Goal: Transaction & Acquisition: Book appointment/travel/reservation

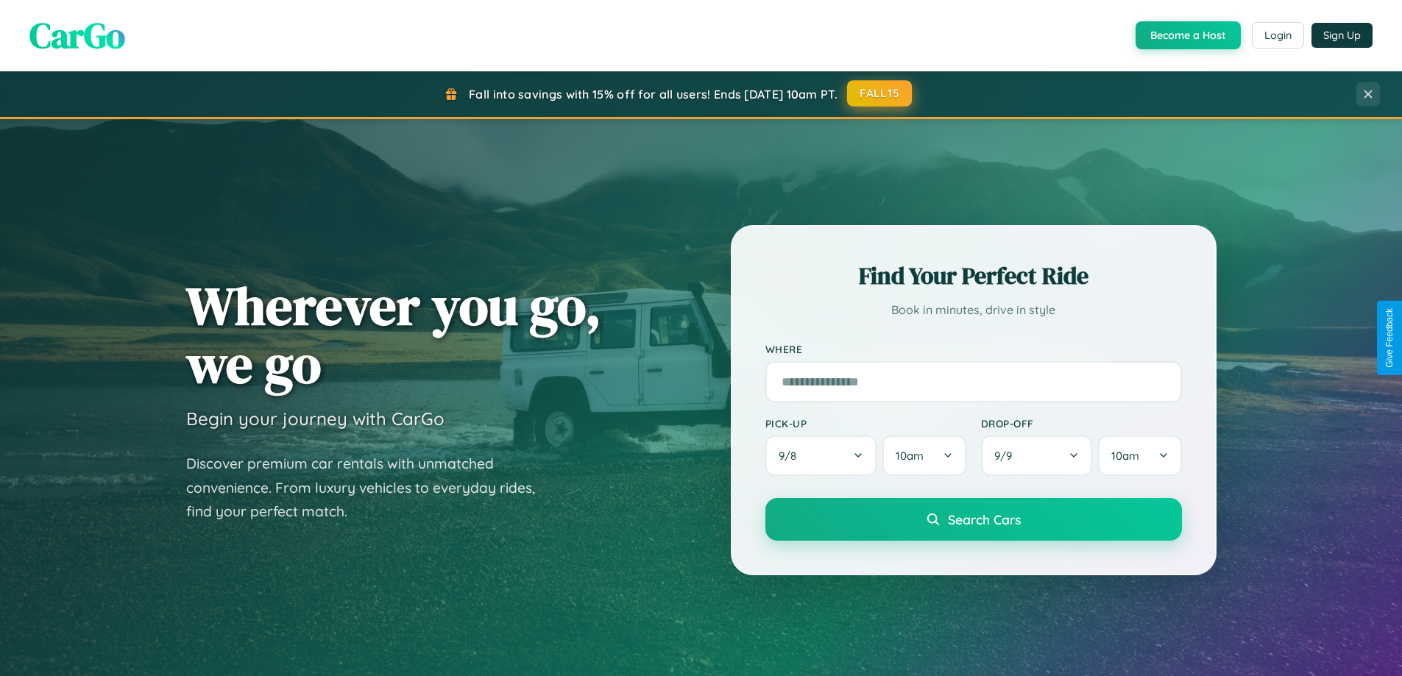
click at [880, 93] on button "FALL15" at bounding box center [879, 93] width 65 height 26
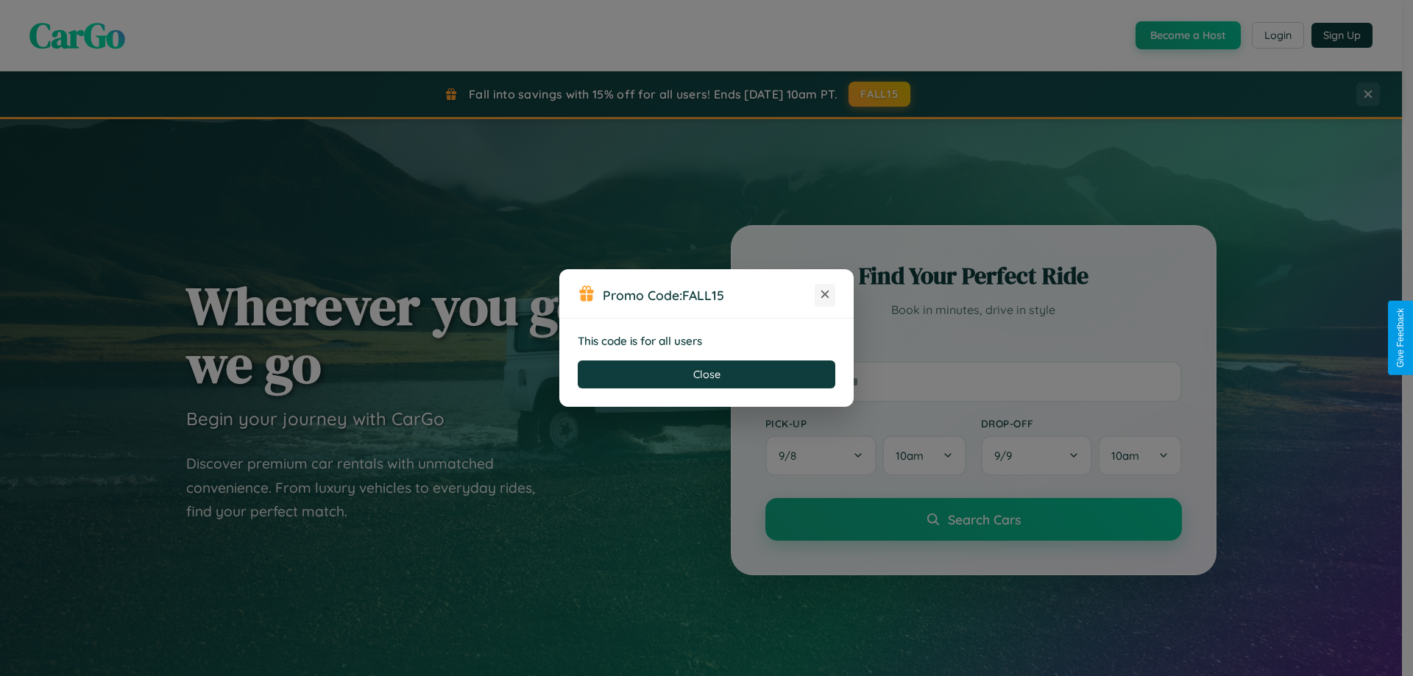
click at [825, 295] on icon at bounding box center [825, 294] width 15 height 15
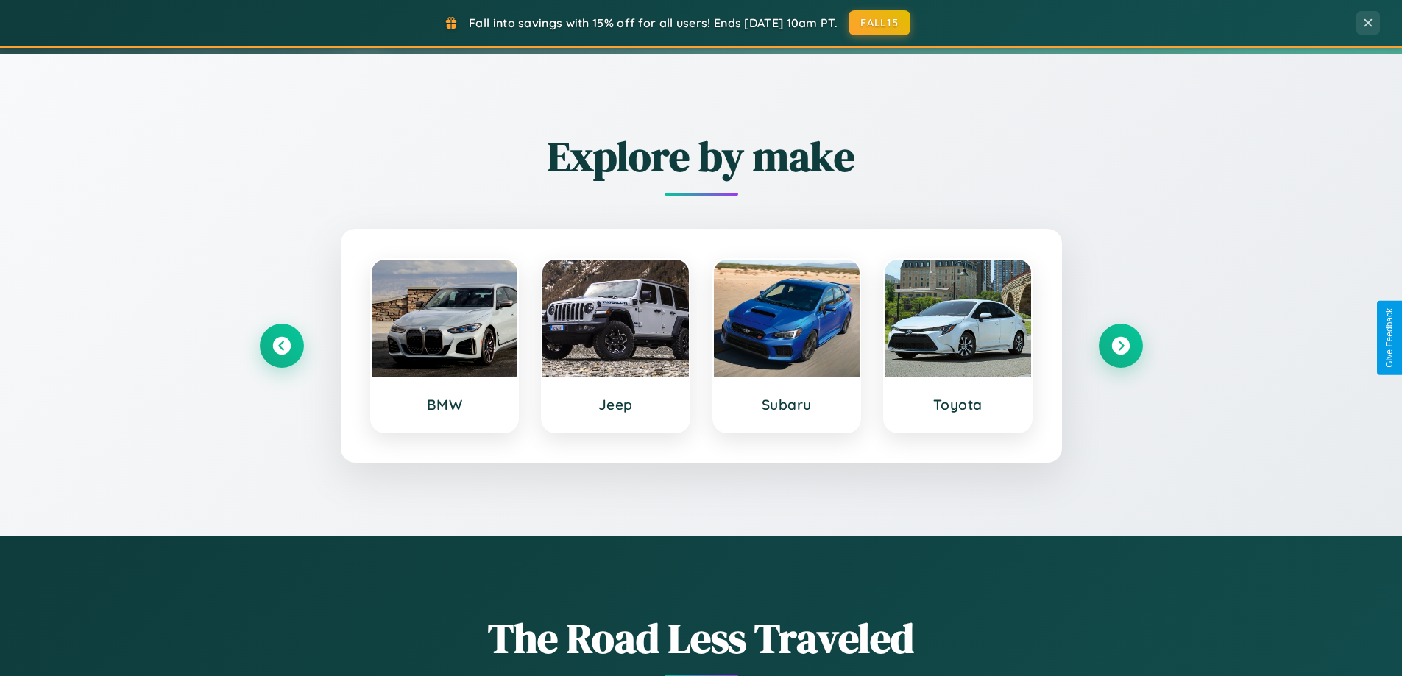
scroll to position [634, 0]
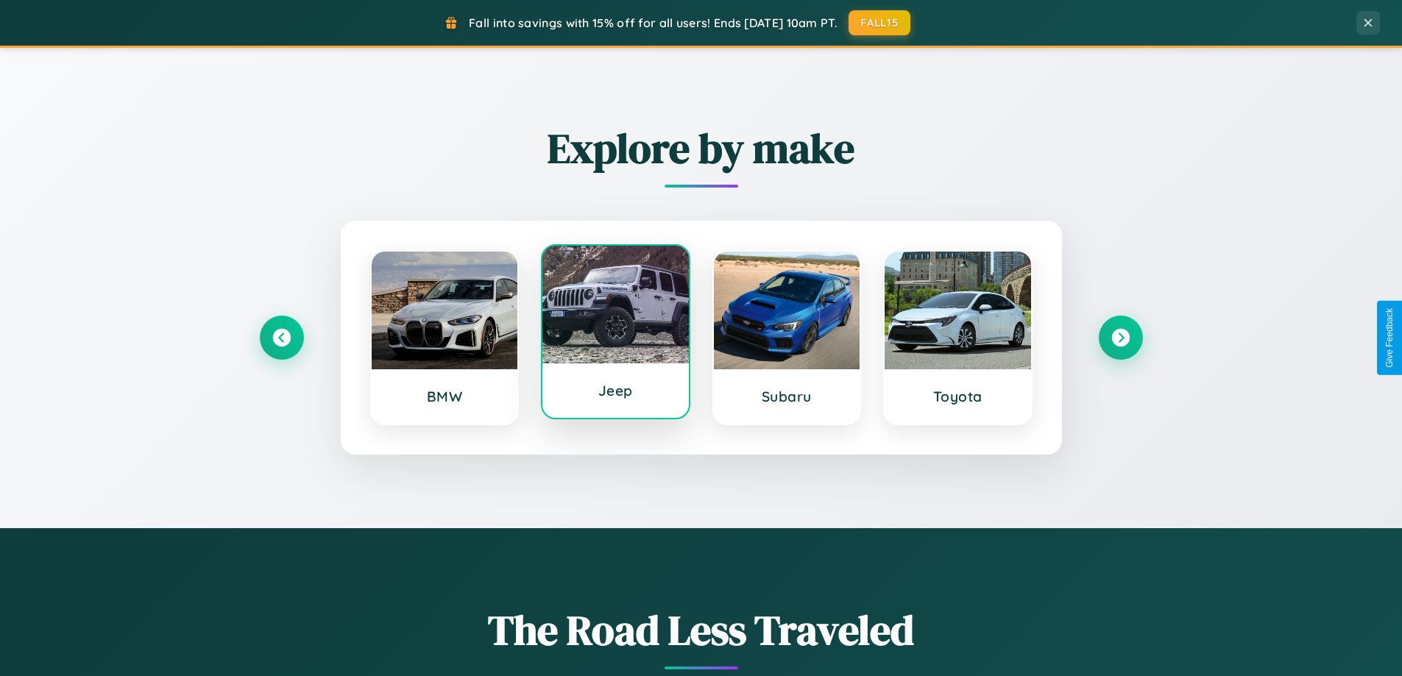
click at [615, 335] on div at bounding box center [615, 305] width 146 height 118
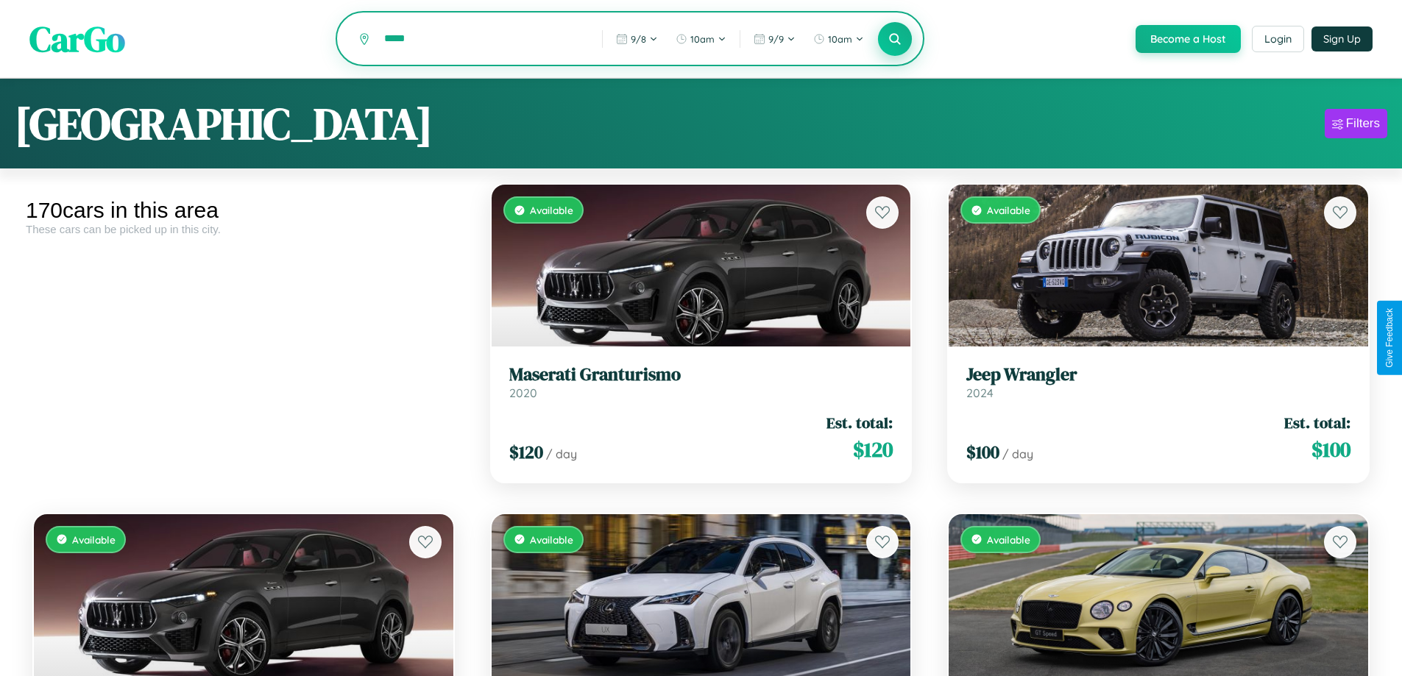
type input "*****"
click at [894, 40] on icon at bounding box center [895, 39] width 14 height 14
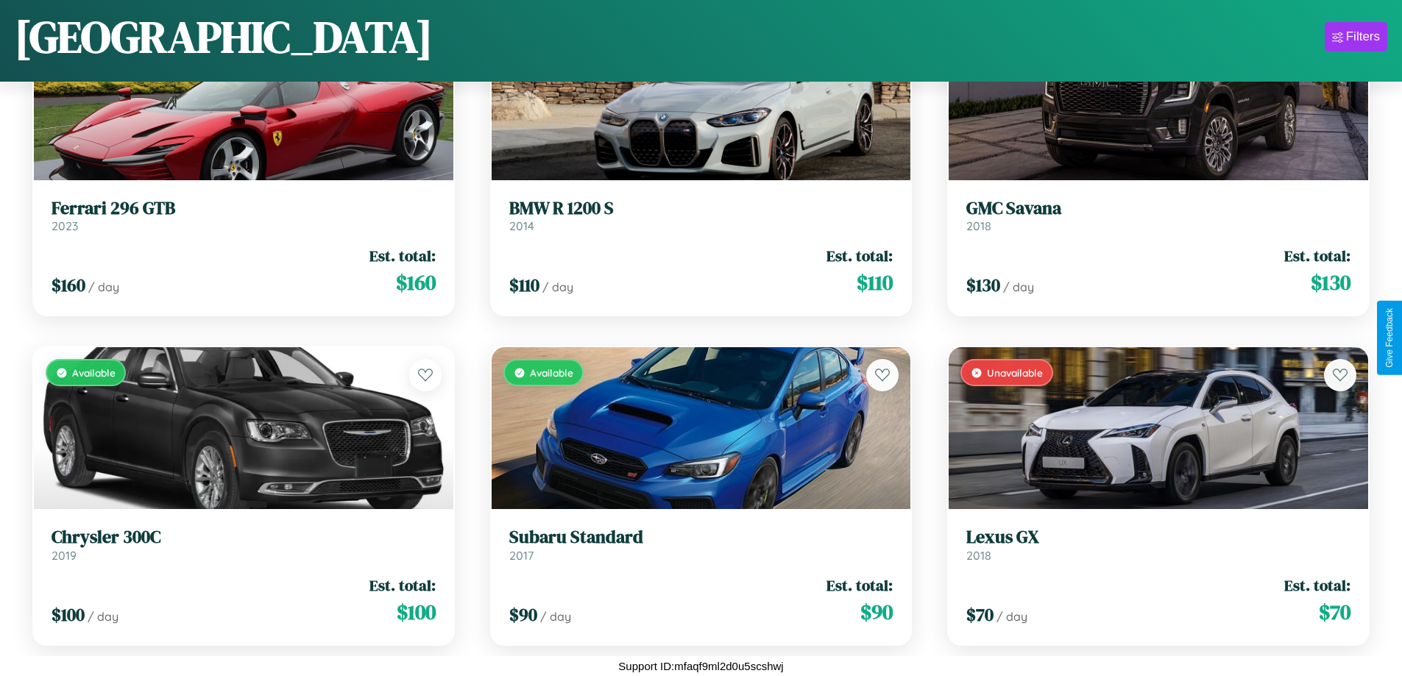
scroll to position [7457, 0]
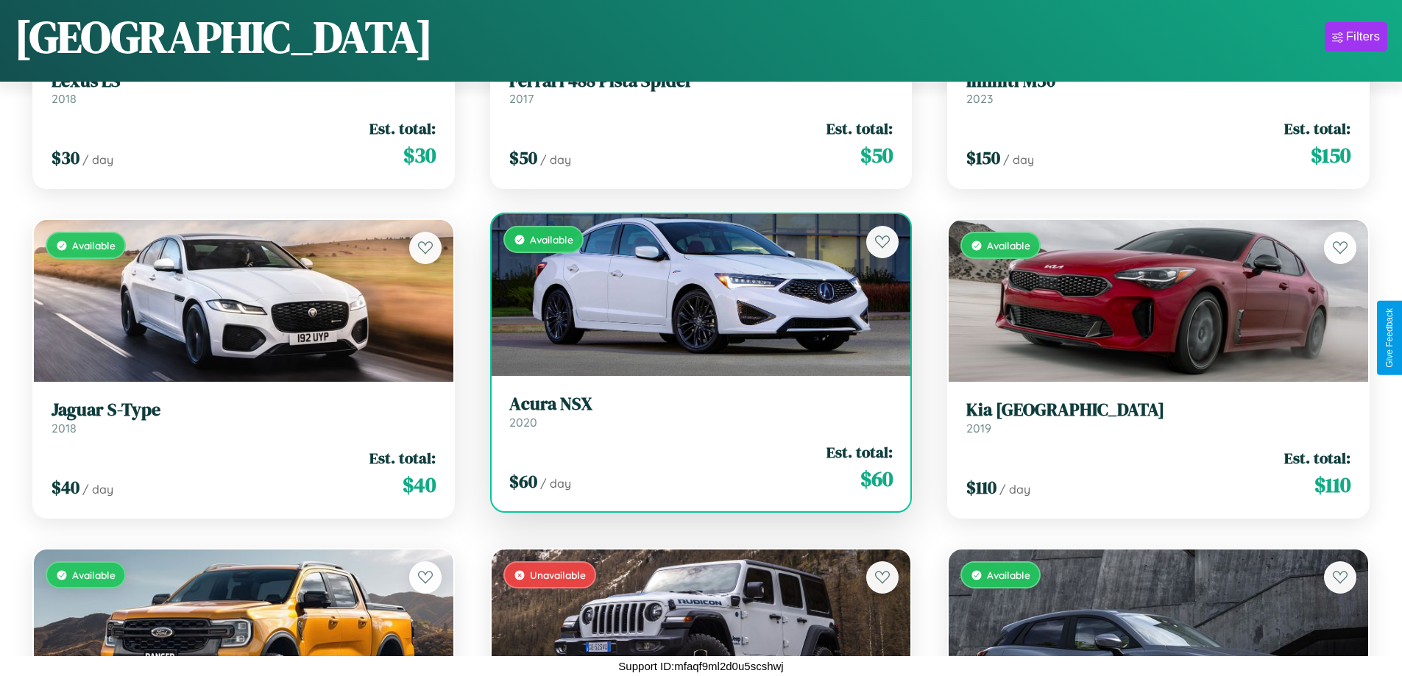
click at [695, 412] on h3 "Acura NSX" at bounding box center [701, 404] width 384 height 21
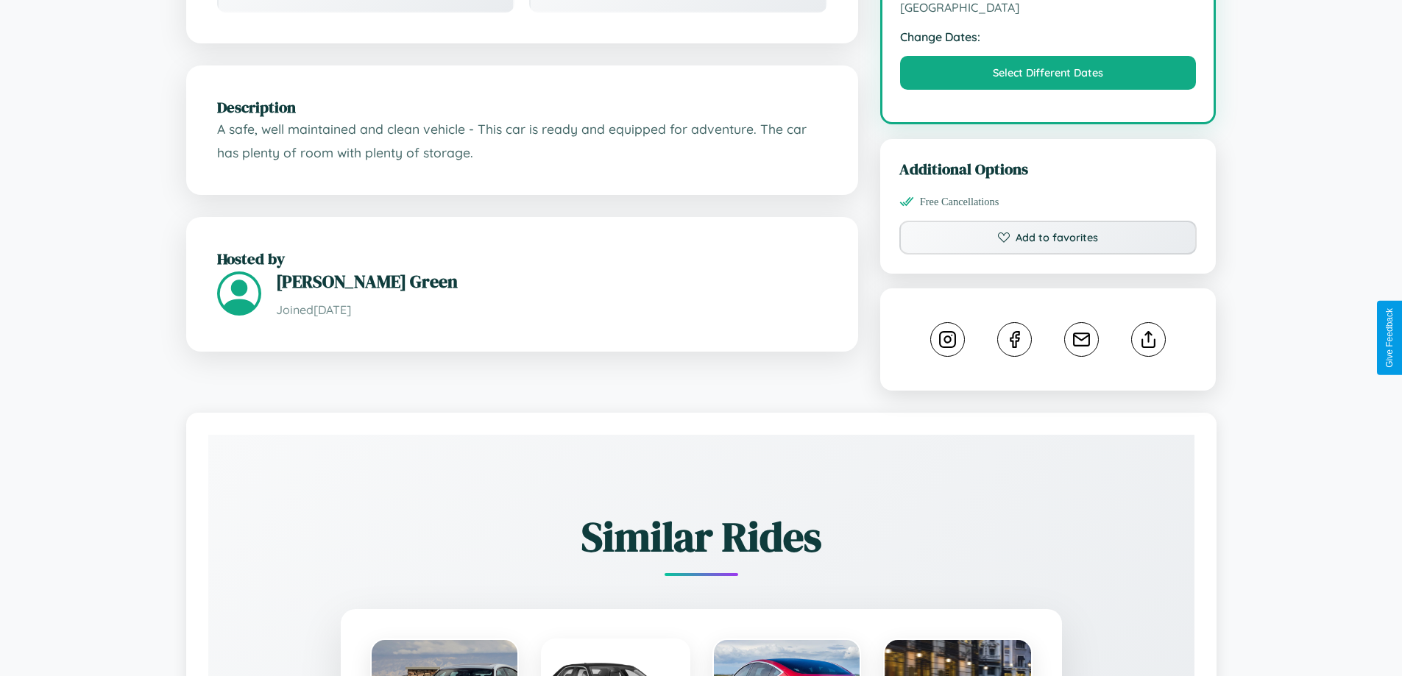
scroll to position [483, 0]
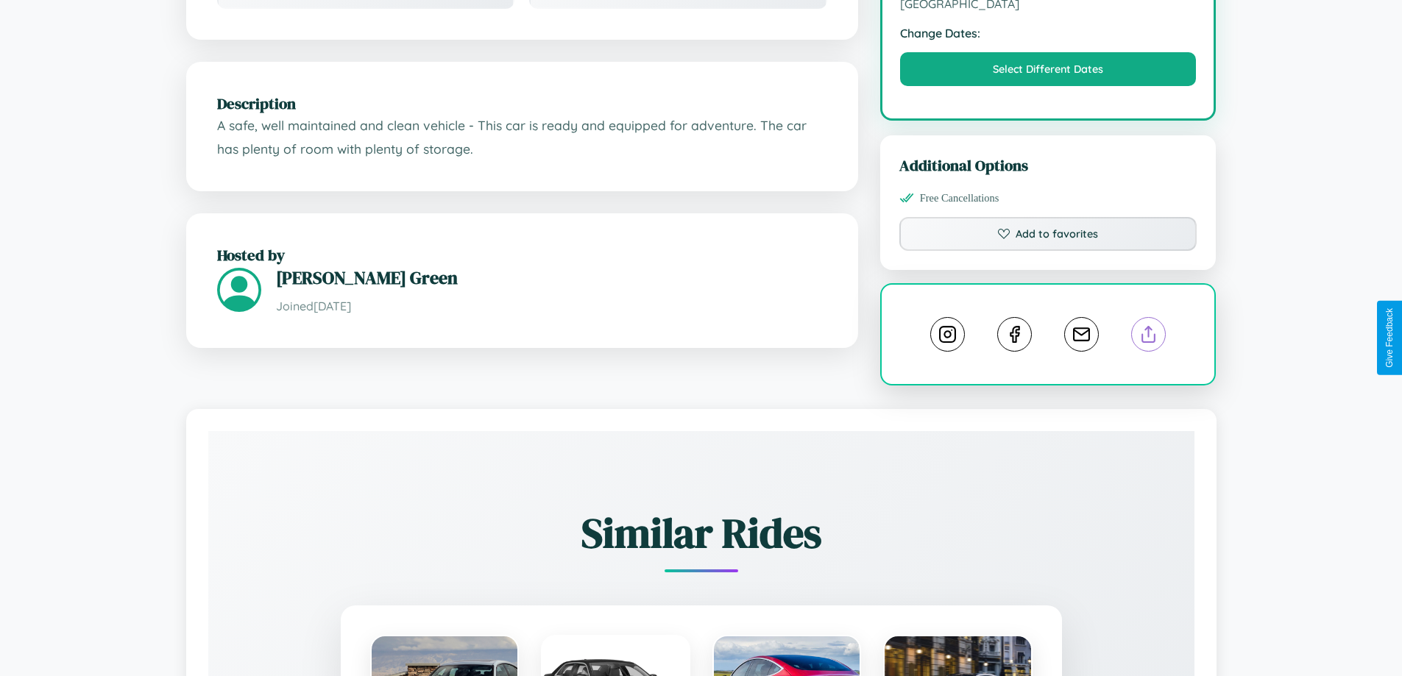
click at [1149, 336] on line at bounding box center [1149, 332] width 0 height 10
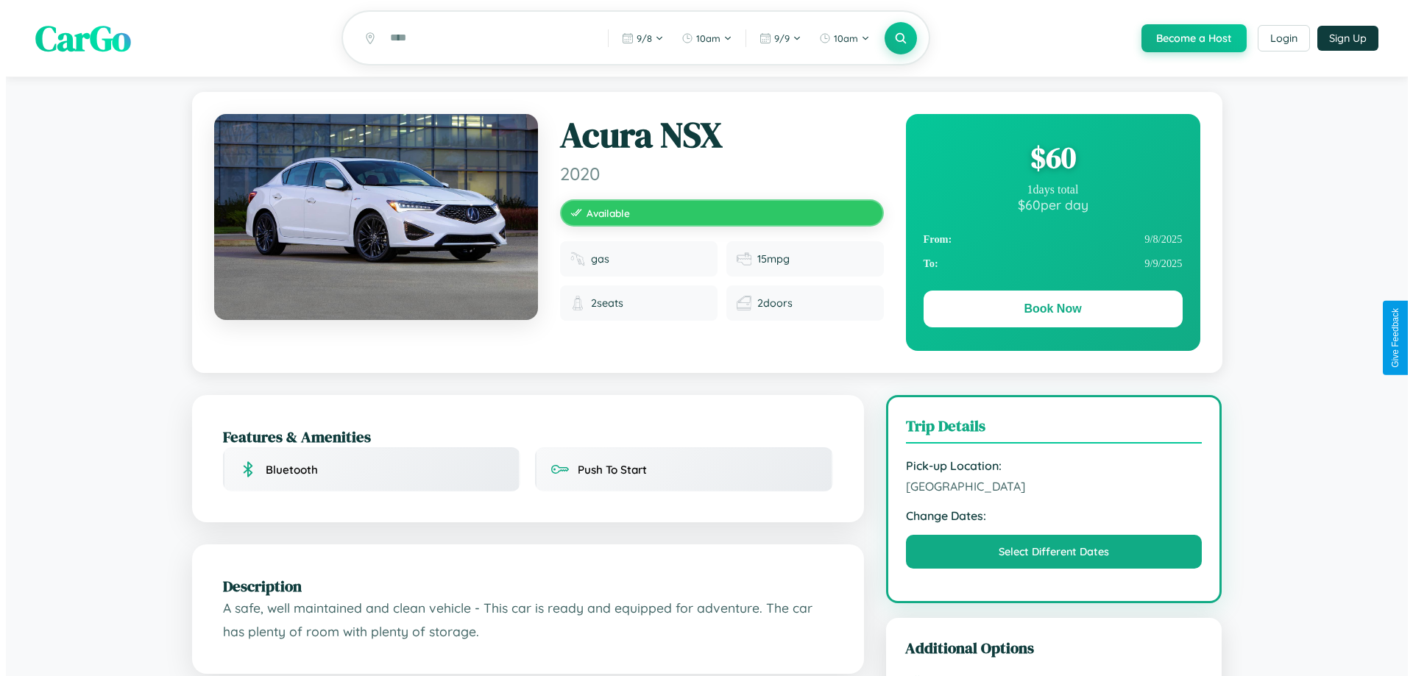
scroll to position [0, 0]
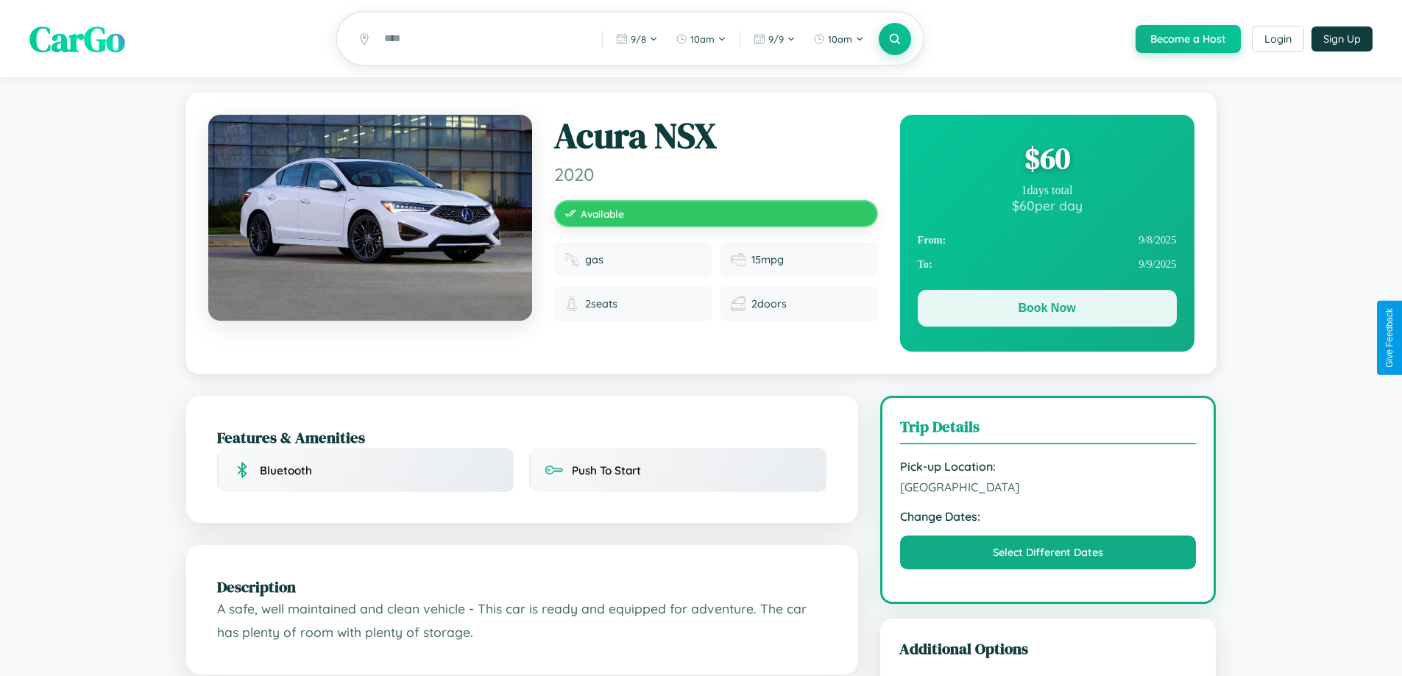
click at [1046, 311] on button "Book Now" at bounding box center [1047, 308] width 259 height 37
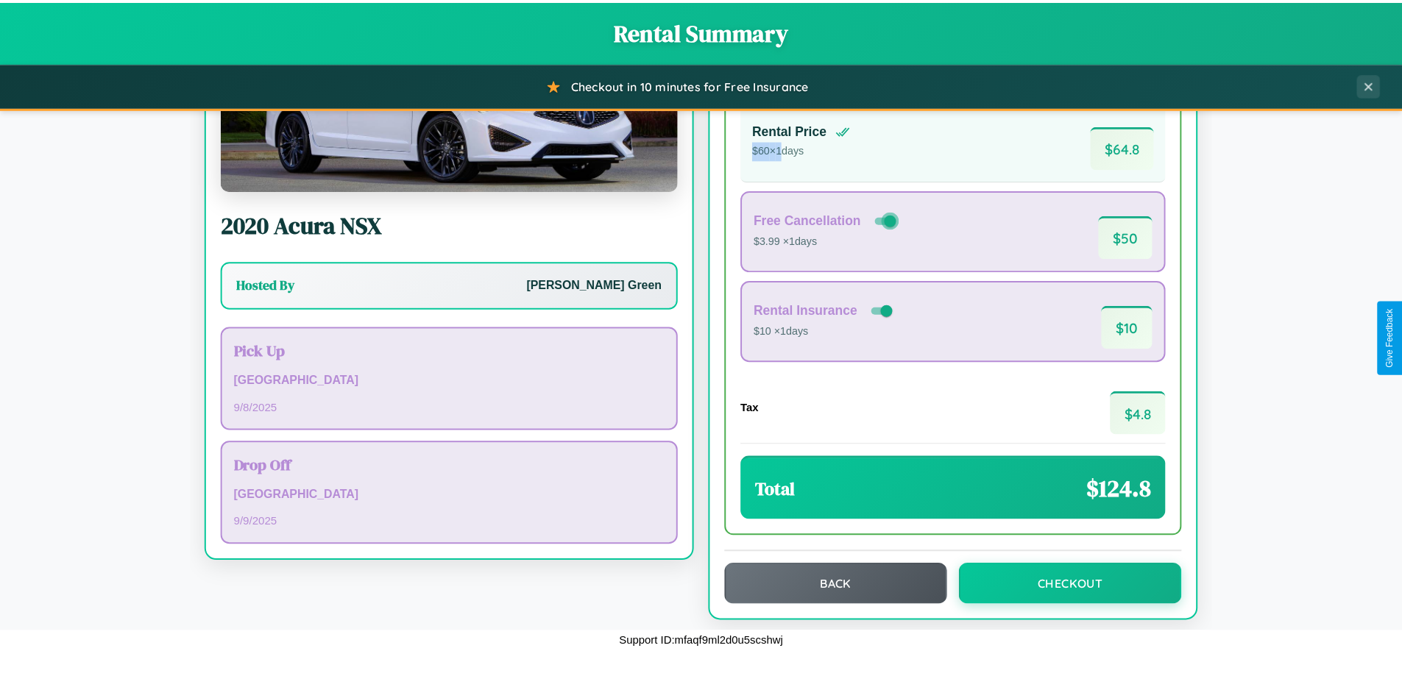
scroll to position [101, 0]
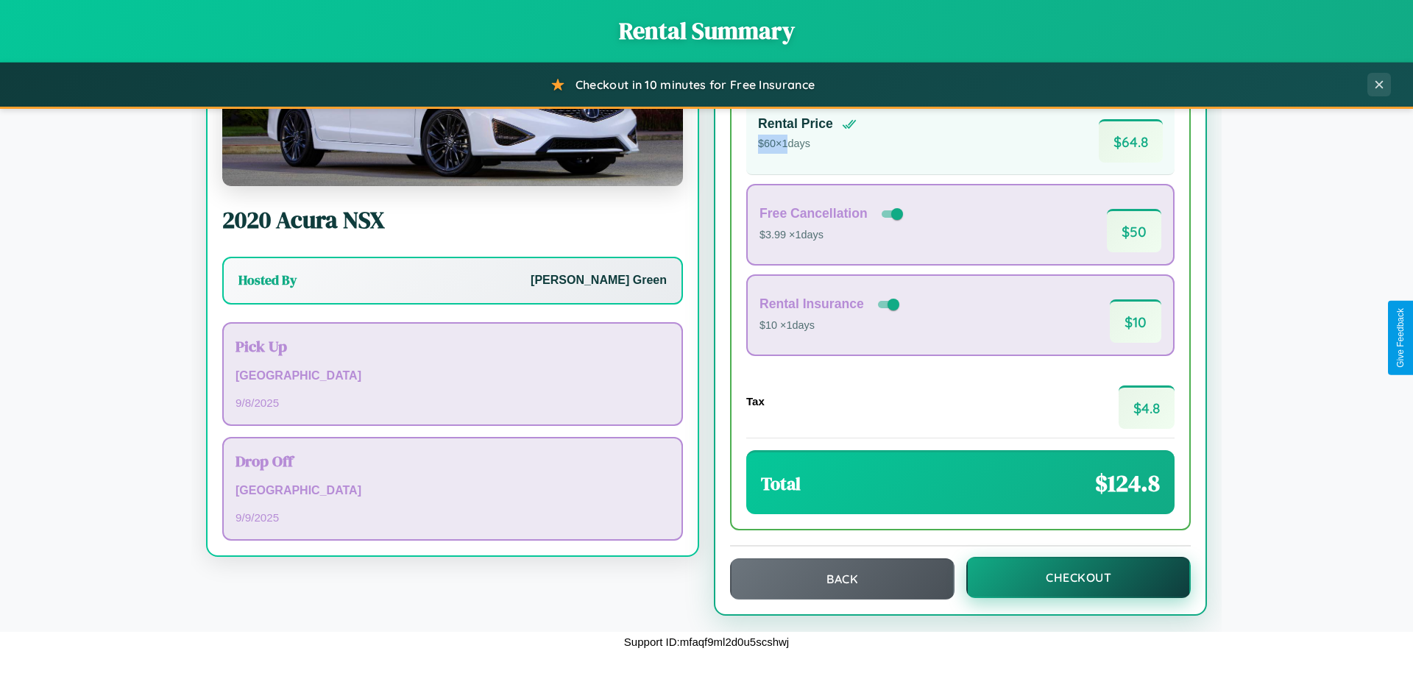
click at [1068, 578] on button "Checkout" at bounding box center [1078, 577] width 224 height 41
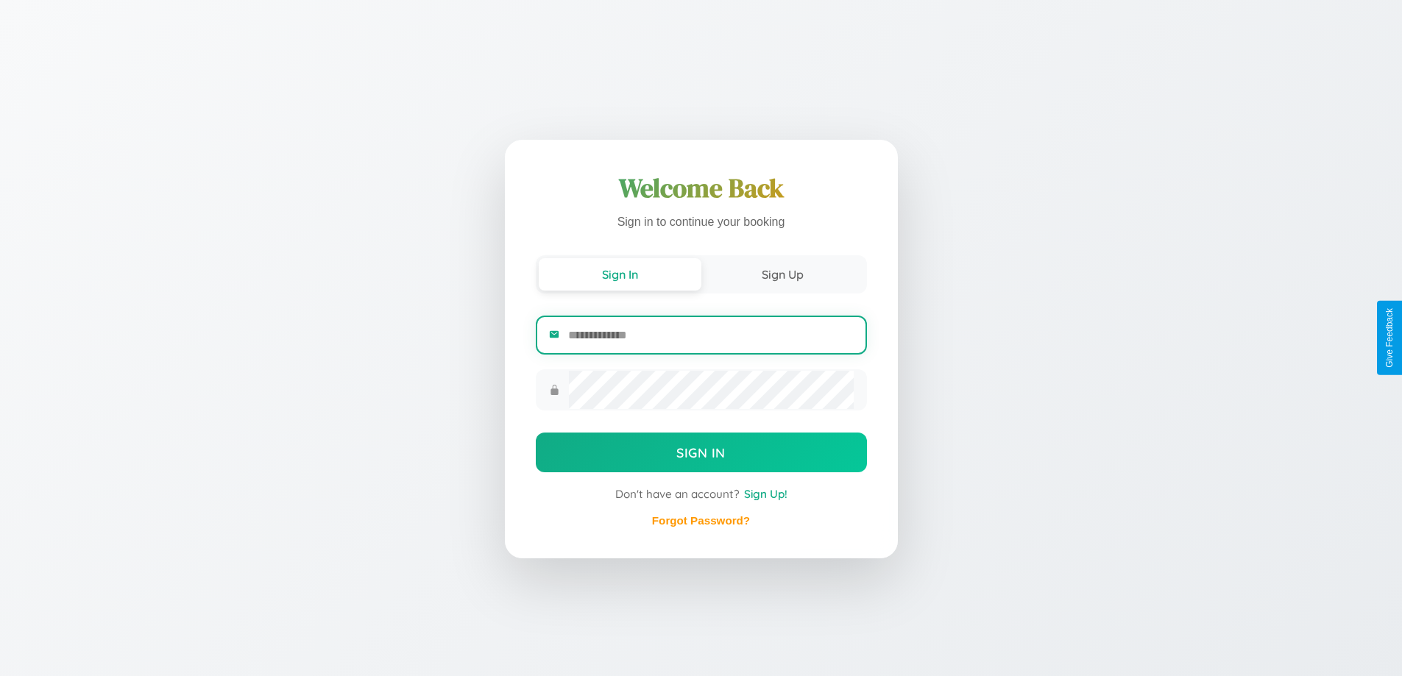
click at [710, 335] on input "email" at bounding box center [710, 335] width 285 height 36
